Goal: Navigation & Orientation: Find specific page/section

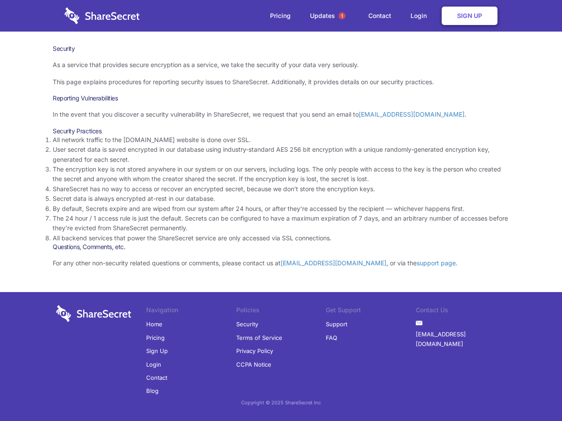
click at [281, 211] on li "By default, Secrets expire and are wiped from our system after 24 hours, or aft…" at bounding box center [281, 209] width 456 height 10
click at [342, 16] on span "1" at bounding box center [341, 15] width 7 height 7
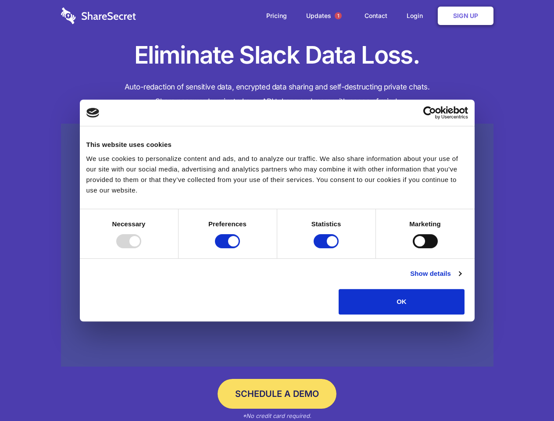
click at [141, 248] on div at bounding box center [128, 241] width 25 height 14
click at [240, 248] on input "Preferences" at bounding box center [227, 241] width 25 height 14
checkbox input "false"
click at [327, 248] on input "Statistics" at bounding box center [326, 241] width 25 height 14
checkbox input "false"
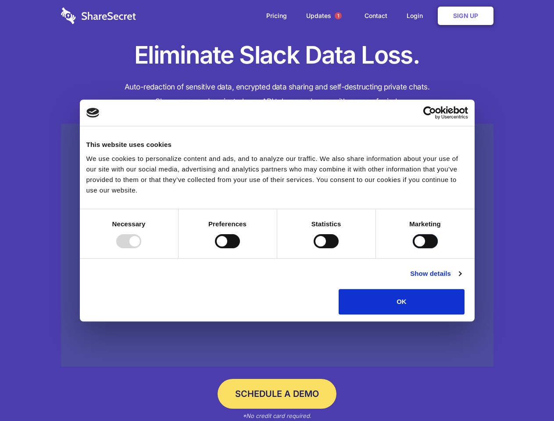
click at [413, 248] on input "Marketing" at bounding box center [425, 241] width 25 height 14
checkbox input "true"
click at [461, 279] on link "Show details" at bounding box center [435, 274] width 51 height 11
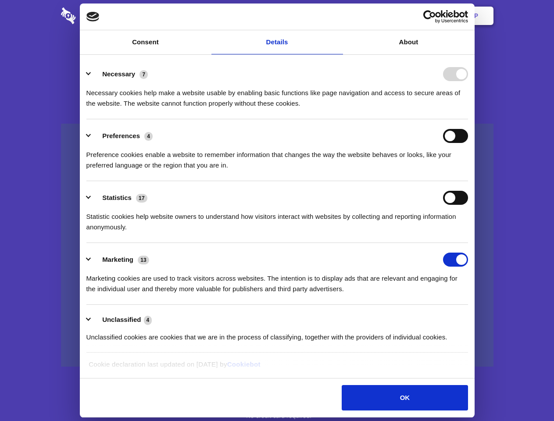
click at [472, 318] on ul "Necessary 7 Necessary cookies help make a website usable by enabling basic func…" at bounding box center [277, 205] width 390 height 296
click at [338, 16] on span "1" at bounding box center [338, 15] width 7 height 7
